Goal: Entertainment & Leisure: Consume media (video, audio)

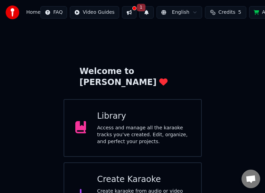
click at [126, 12] on button at bounding box center [129, 12] width 14 height 12
click at [140, 9] on button "1" at bounding box center [146, 12] width 14 height 12
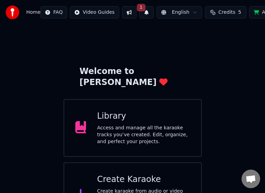
click at [140, 9] on button "1" at bounding box center [146, 12] width 14 height 12
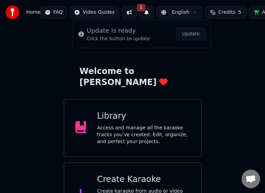
click at [181, 32] on button "Update" at bounding box center [190, 34] width 29 height 12
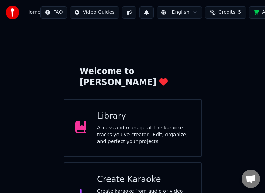
click at [110, 111] on div "Library" at bounding box center [143, 116] width 93 height 11
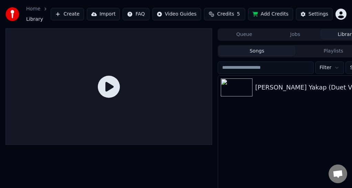
click at [270, 90] on div "Huling Yakap (Duet Version)" at bounding box center [310, 87] width 108 height 10
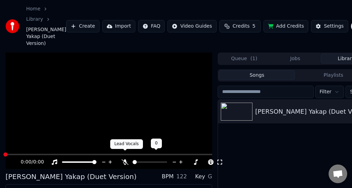
click at [128, 159] on icon at bounding box center [125, 162] width 7 height 6
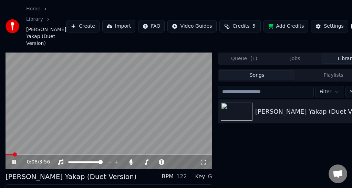
click at [13, 152] on span at bounding box center [15, 154] width 4 height 4
click at [6, 152] on span at bounding box center [8, 154] width 4 height 4
click at [14, 159] on icon at bounding box center [19, 162] width 16 height 6
click at [270, 22] on button "Settings" at bounding box center [329, 26] width 37 height 12
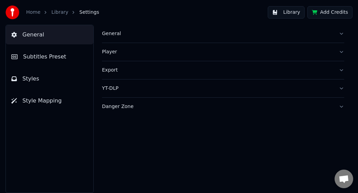
click at [112, 33] on div "General" at bounding box center [217, 33] width 231 height 7
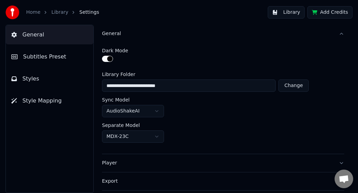
scroll to position [33, 0]
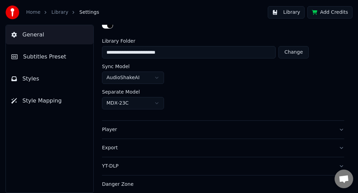
click at [115, 185] on div "Danger Zone" at bounding box center [217, 184] width 231 height 7
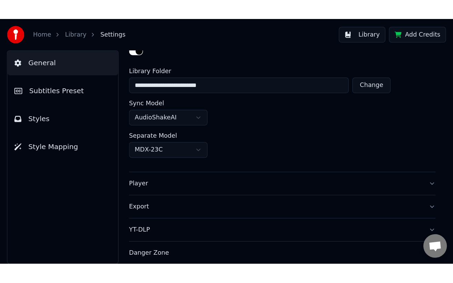
scroll to position [30, 0]
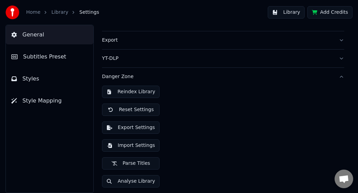
click at [122, 165] on button "Parse Titles" at bounding box center [131, 164] width 58 height 12
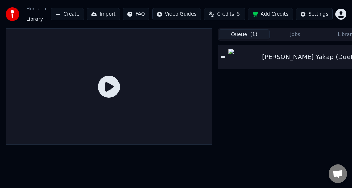
click at [245, 33] on button "Queue ( 1 )" at bounding box center [244, 34] width 51 height 10
click at [265, 59] on div "[PERSON_NAME] Yakap (Duet Version)" at bounding box center [321, 57] width 118 height 10
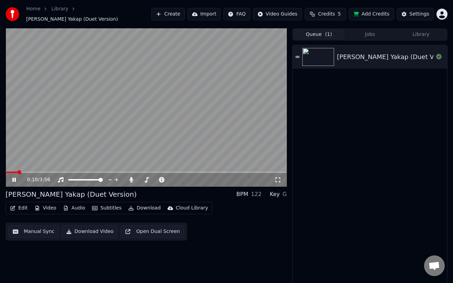
click at [17, 170] on span at bounding box center [19, 172] width 4 height 4
click at [6, 171] on span at bounding box center [6, 171] width 0 height 1
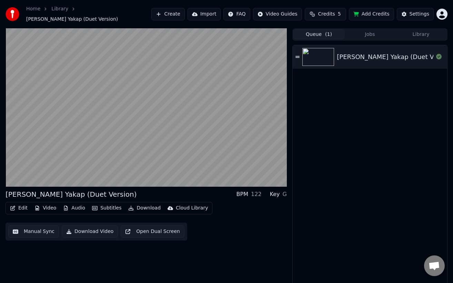
click at [20, 193] on button "Manual Sync" at bounding box center [33, 231] width 51 height 12
click at [20, 193] on html "Home Library Huling Yakap (Duet Version) Create Import FAQ Video Guides Credits…" at bounding box center [226, 141] width 453 height 283
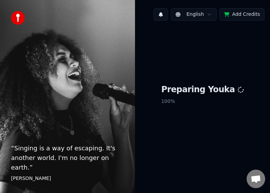
click at [166, 16] on button at bounding box center [161, 14] width 14 height 12
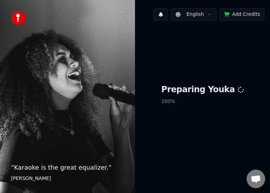
click at [166, 16] on button at bounding box center [161, 14] width 14 height 12
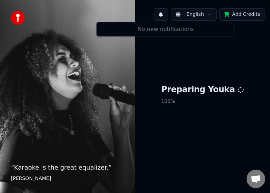
click at [166, 16] on button at bounding box center [161, 14] width 14 height 12
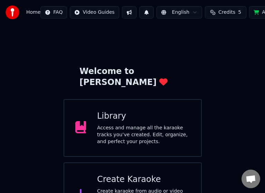
click at [52, 12] on html "Home FAQ Video Guides English Credits 5 Add Credits Settings Welcome to Youka L…" at bounding box center [132, 114] width 265 height 228
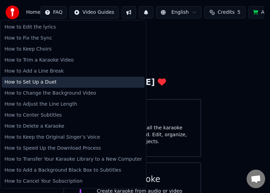
click at [45, 83] on div "How to Set Up a Duet" at bounding box center [73, 82] width 143 height 11
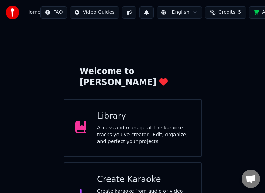
click at [7, 106] on div "Welcome to Youka Library Access and manage all the karaoke tracks you’ve create…" at bounding box center [132, 126] width 265 height 203
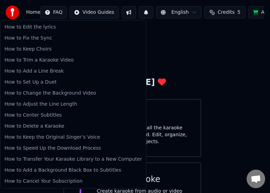
click at [52, 15] on html "Home FAQ Video Guides English Credits 5 Add Credits Settings Welcome to Youka L…" at bounding box center [135, 114] width 270 height 228
click at [226, 44] on html "Home FAQ Video Guides English Credits 5 Add Credits Settings Welcome to Youka L…" at bounding box center [135, 114] width 270 height 228
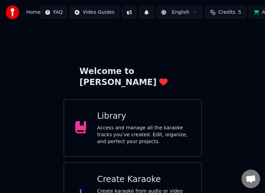
click at [123, 12] on button at bounding box center [129, 12] width 14 height 12
click at [127, 11] on button at bounding box center [129, 12] width 14 height 12
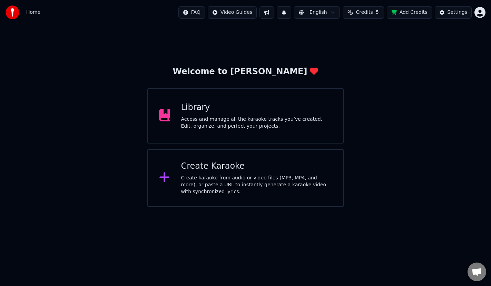
click at [259, 42] on div "Welcome to Youka Library Access and manage all the karaoke tracks you’ve create…" at bounding box center [245, 116] width 491 height 182
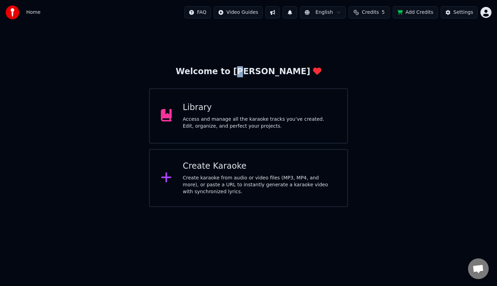
click at [259, 42] on div "Welcome to Youka Library Access and manage all the karaoke tracks you’ve create…" at bounding box center [248, 116] width 497 height 182
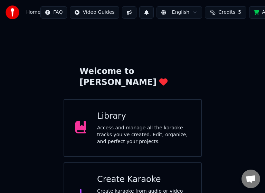
click at [125, 11] on button at bounding box center [129, 12] width 14 height 12
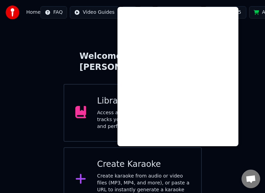
scroll to position [23, 0]
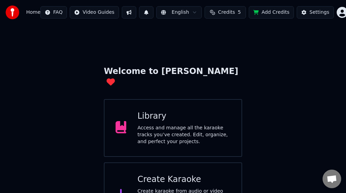
click at [333, 12] on html "Home FAQ Video Guides English Credits 5 Add Credits Settings Welcome to Youka L…" at bounding box center [173, 114] width 346 height 228
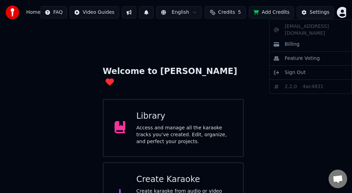
click at [333, 12] on html "Home FAQ Video Guides English Credits 5 Add Credits Settings Welcome to Youka L…" at bounding box center [176, 114] width 352 height 228
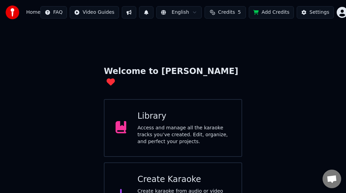
click at [333, 12] on html "Home FAQ Video Guides English Credits 5 Add Credits Settings Welcome to Youka L…" at bounding box center [173, 114] width 346 height 228
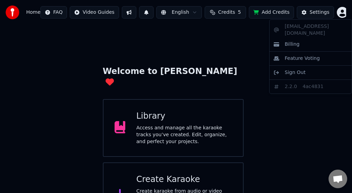
click at [52, 11] on html "Home FAQ Video Guides English Credits 5 Add Credits Settings Welcome to Youka L…" at bounding box center [176, 114] width 352 height 228
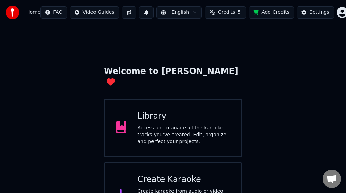
click at [58, 11] on html "Home FAQ Video Guides English Credits 5 Add Credits Settings Welcome to Youka L…" at bounding box center [173, 114] width 346 height 228
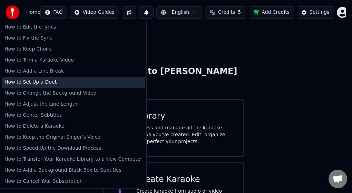
click at [51, 80] on div "How to Set Up a Duet" at bounding box center [73, 82] width 143 height 11
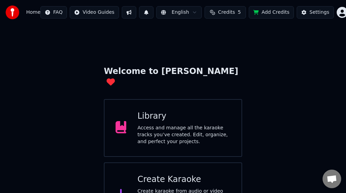
click at [129, 14] on button at bounding box center [129, 12] width 14 height 12
click at [128, 10] on button at bounding box center [129, 12] width 14 height 12
click at [128, 13] on button at bounding box center [129, 12] width 14 height 12
click at [129, 11] on button at bounding box center [129, 12] width 14 height 12
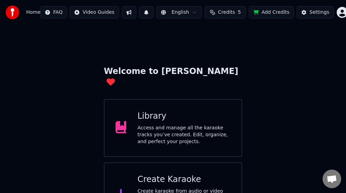
click at [128, 11] on button at bounding box center [129, 12] width 14 height 12
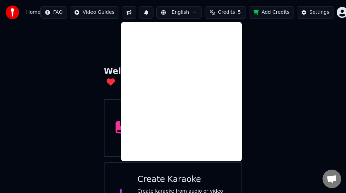
click at [336, 15] on html "Home FAQ Video Guides English Credits 5 Add Credits Settings Welcome to Youka L…" at bounding box center [173, 114] width 346 height 228
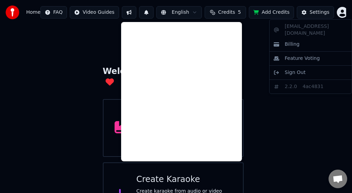
click at [269, 129] on html "Home FAQ Video Guides English Credits 5 Add Credits Settings Welcome to Youka L…" at bounding box center [176, 114] width 352 height 228
click at [269, 129] on div "Welcome to Youka Library Access and manage all the karaoke tracks you’ve create…" at bounding box center [173, 126] width 346 height 203
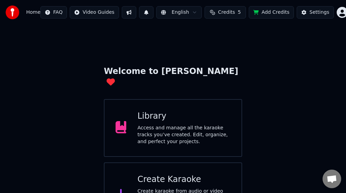
click at [131, 14] on button at bounding box center [129, 12] width 14 height 12
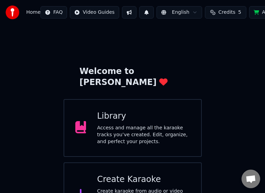
drag, startPoint x: 254, startPoint y: 67, endPoint x: 117, endPoint y: 112, distance: 144.5
click at [254, 67] on div "Welcome to Youka Library Access and manage all the karaoke tracks you’ve create…" at bounding box center [132, 126] width 265 height 203
click at [117, 112] on div "Library Access and manage all the karaoke tracks you’ve created. Edit, organize…" at bounding box center [143, 128] width 93 height 34
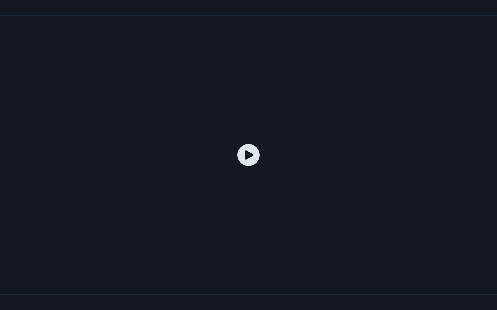
click at [260, 159] on div at bounding box center [248, 155] width 497 height 279
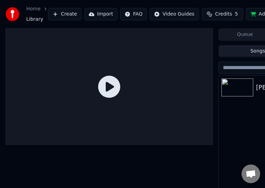
click at [245, 82] on img at bounding box center [237, 87] width 32 height 18
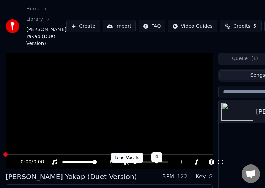
click at [124, 165] on icon at bounding box center [125, 162] width 7 height 6
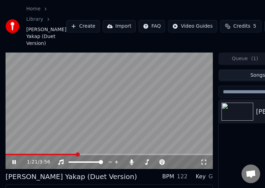
click at [13, 164] on icon at bounding box center [13, 162] width 3 height 4
click at [68, 29] on button "Create" at bounding box center [82, 26] width 33 height 12
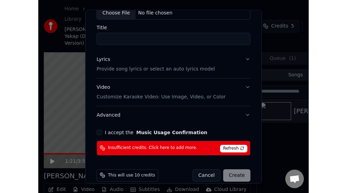
scroll to position [55, 0]
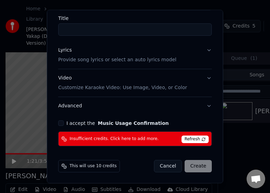
click at [198, 139] on span "Refresh" at bounding box center [195, 140] width 27 height 8
click at [165, 164] on button "Cancel" at bounding box center [168, 166] width 28 height 12
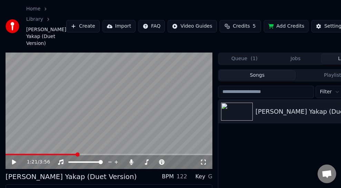
click at [270, 32] on html "Home Library [PERSON_NAME] Yakap (Duet Version) Create Import FAQ Video Guides …" at bounding box center [170, 94] width 341 height 188
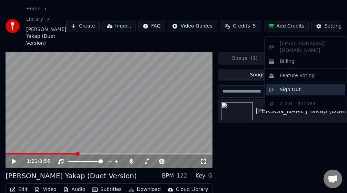
click at [270, 87] on span "Sign Out" at bounding box center [290, 90] width 21 height 7
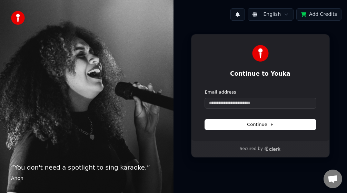
click at [270, 44] on div "Continue to Youka Continue with Google or Email address Continue Secured by" at bounding box center [259, 96] width 173 height 140
click at [259, 102] on input "Email address" at bounding box center [260, 103] width 111 height 10
paste input "**********"
click at [238, 125] on button "Continue" at bounding box center [260, 125] width 111 height 10
type input "**********"
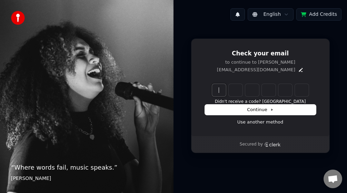
paste input "******"
type input "******"
